Goal: Task Accomplishment & Management: Use online tool/utility

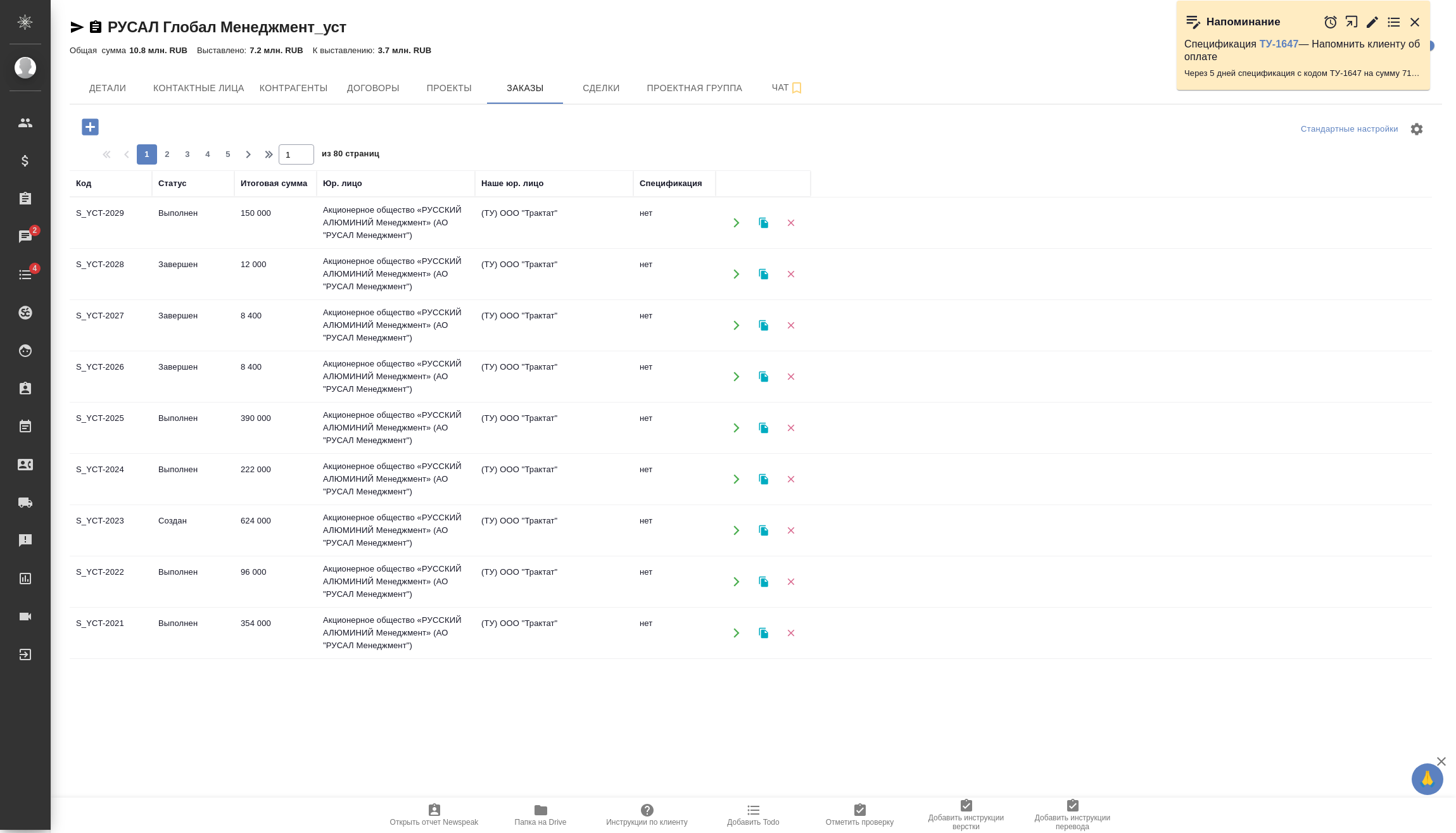
click at [96, 123] on icon "button" at bounding box center [89, 126] width 16 height 16
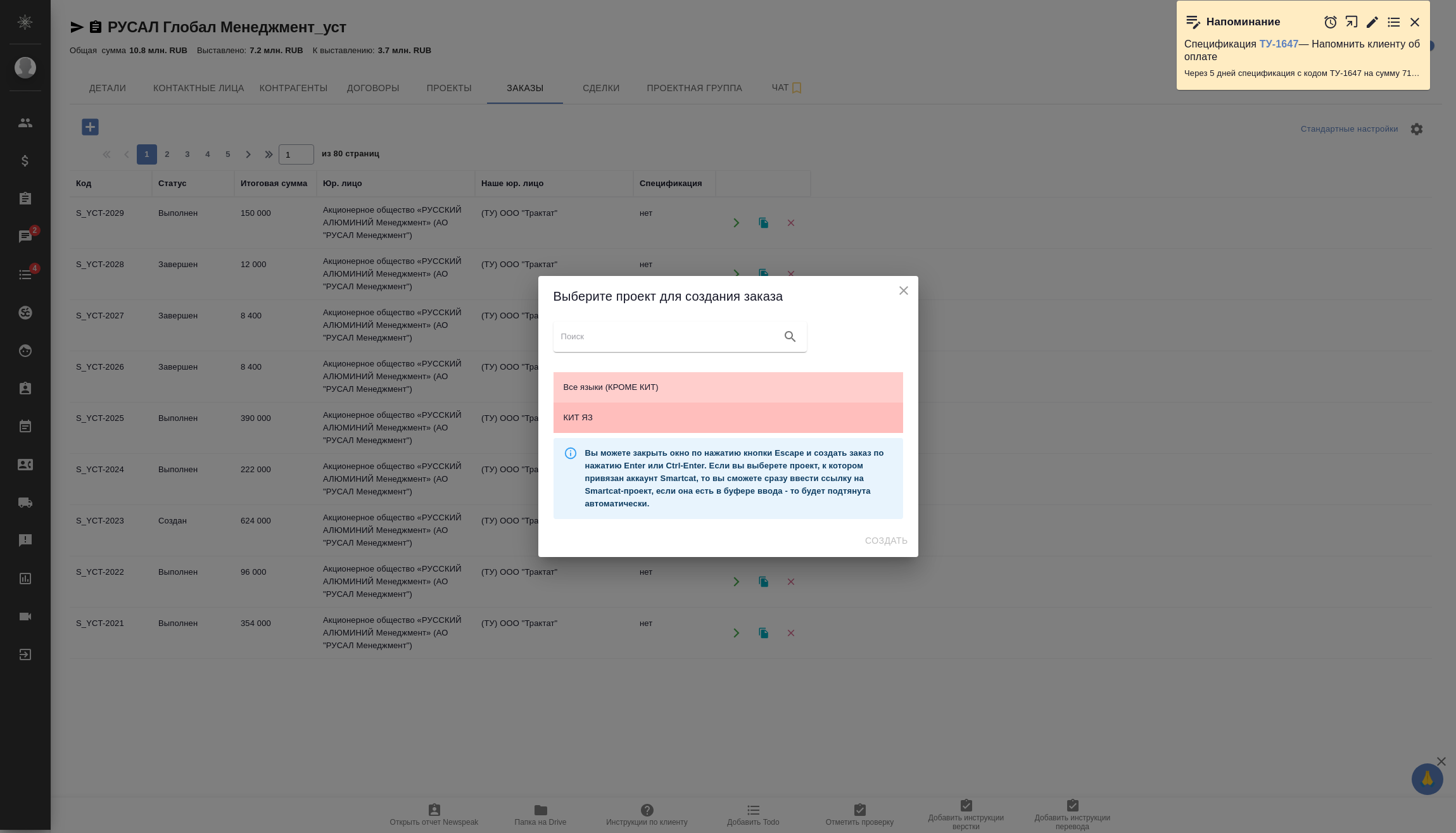
click at [651, 417] on span "КИТ ЯЗ" at bounding box center [728, 417] width 329 height 12
click at [897, 543] on span "Создать" at bounding box center [886, 541] width 42 height 16
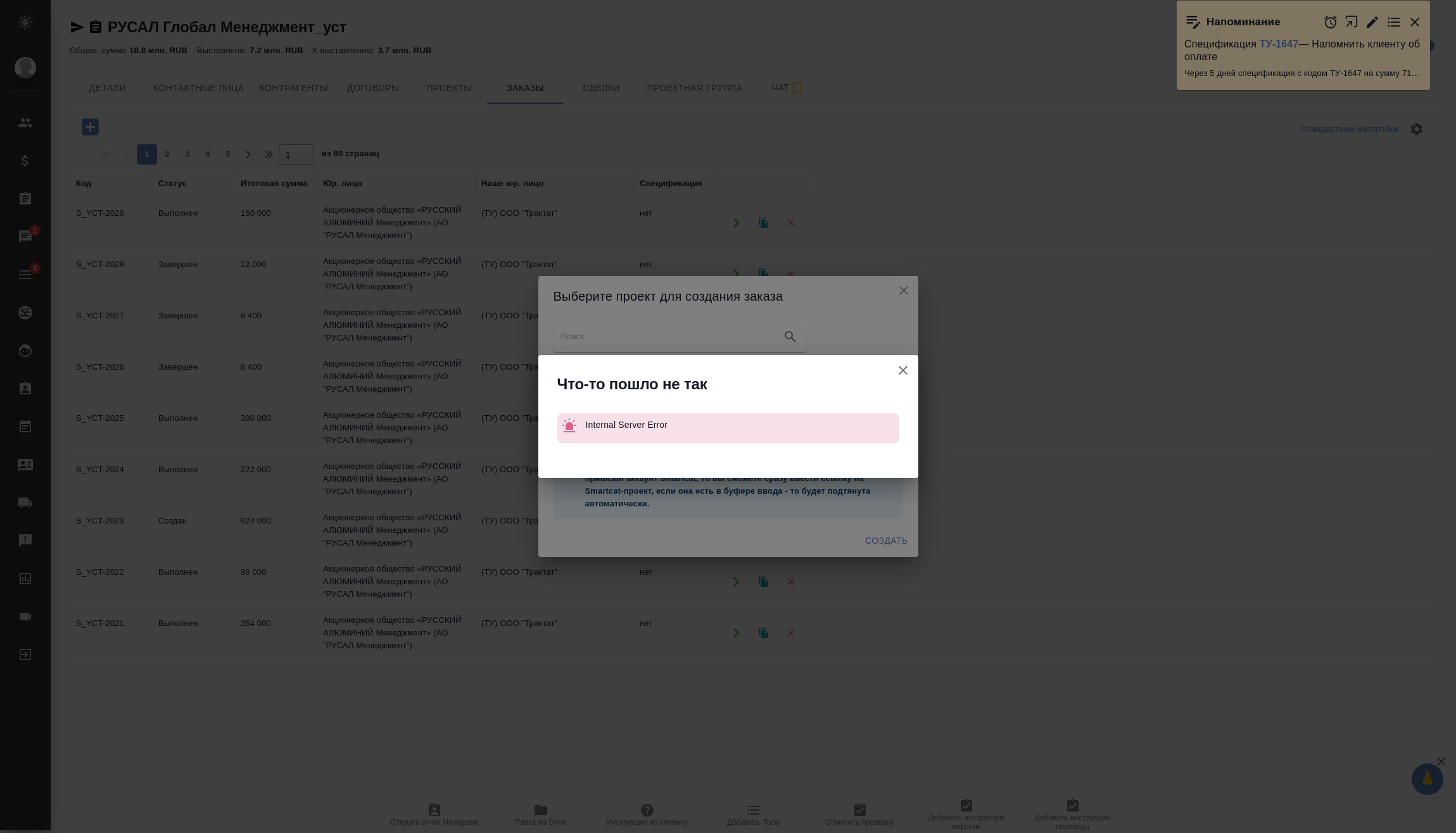
click at [904, 369] on icon "button" at bounding box center [903, 371] width 15 height 15
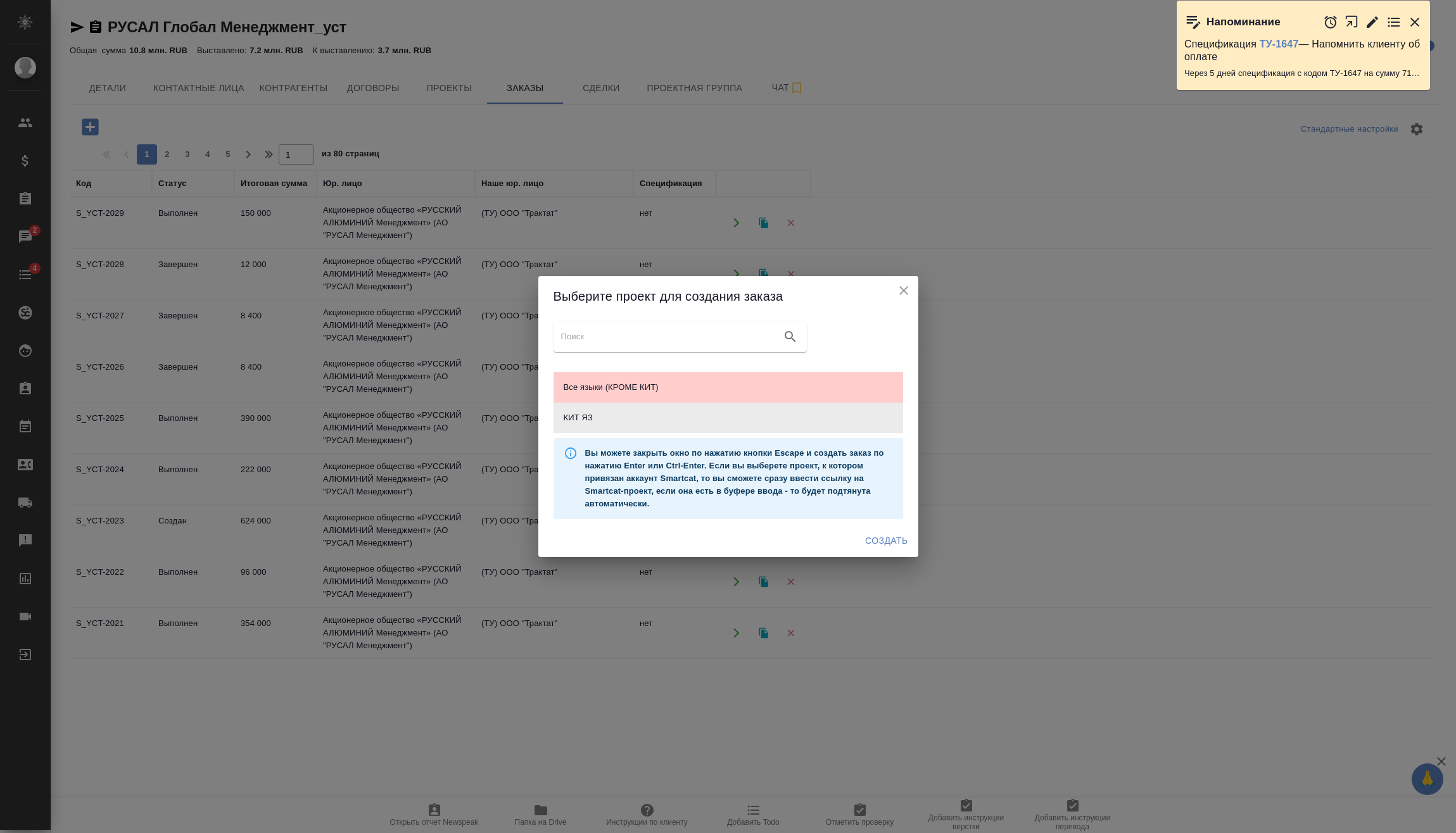
click at [909, 288] on icon "close" at bounding box center [904, 291] width 15 height 15
